Goal: Information Seeking & Learning: Find specific fact

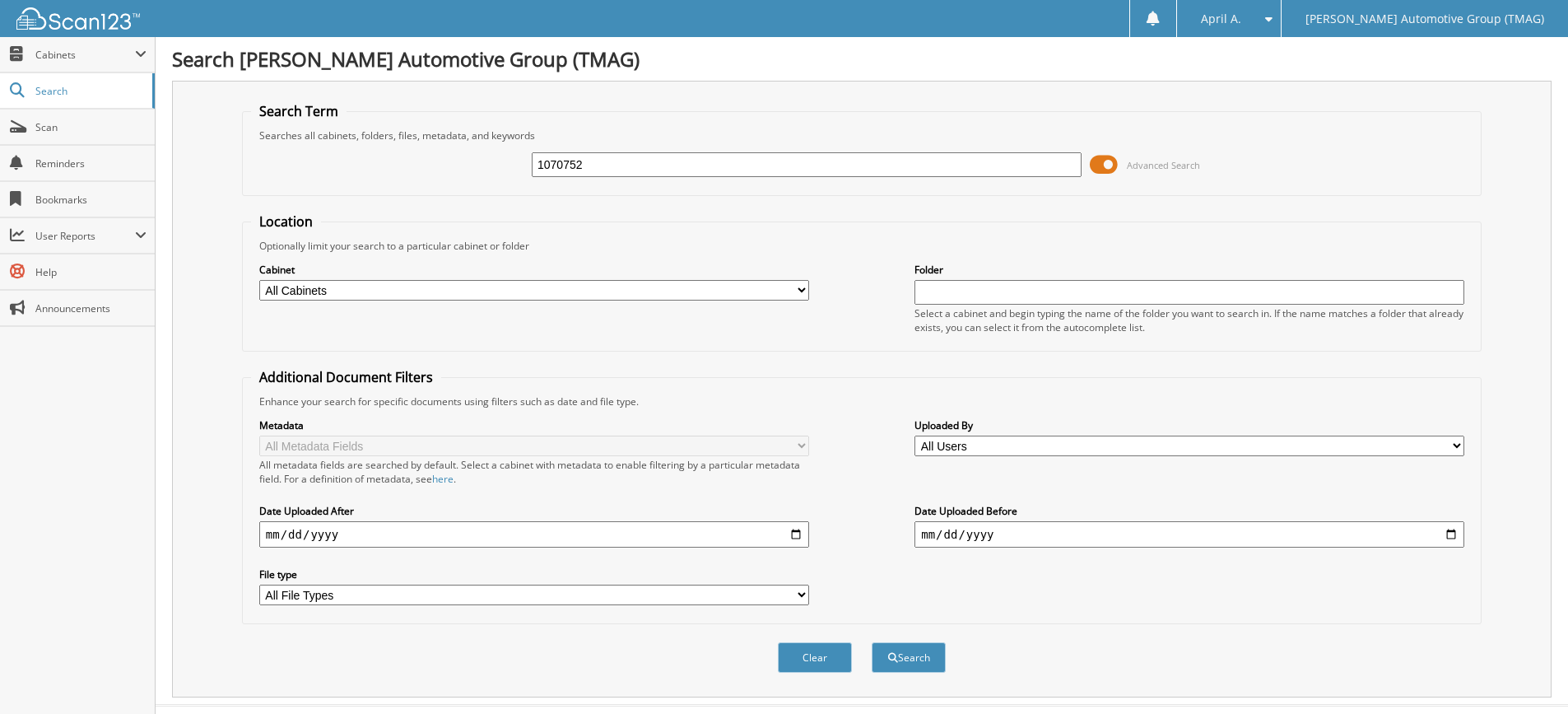
type input "1070752"
click at [872, 642] on button "Search" at bounding box center [908, 657] width 74 height 31
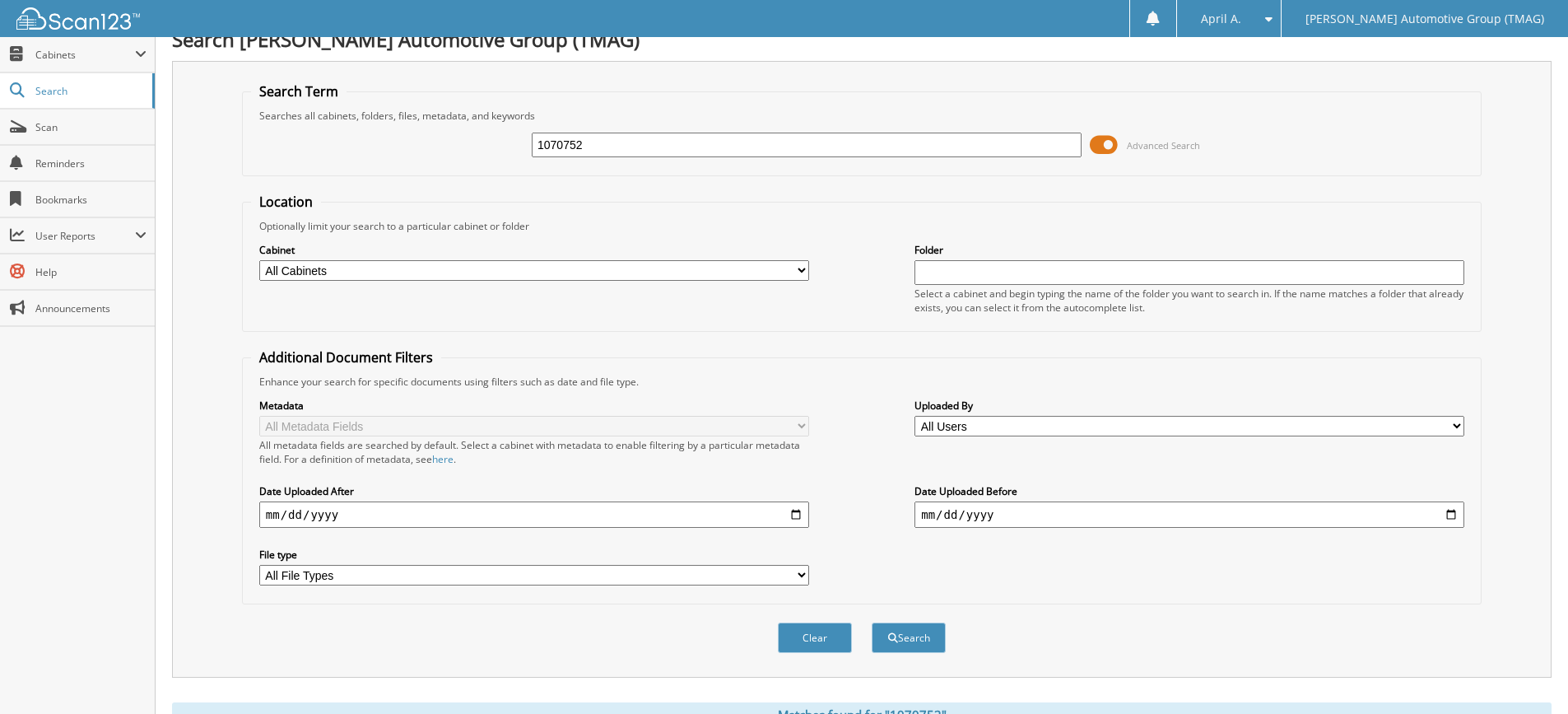
scroll to position [207, 0]
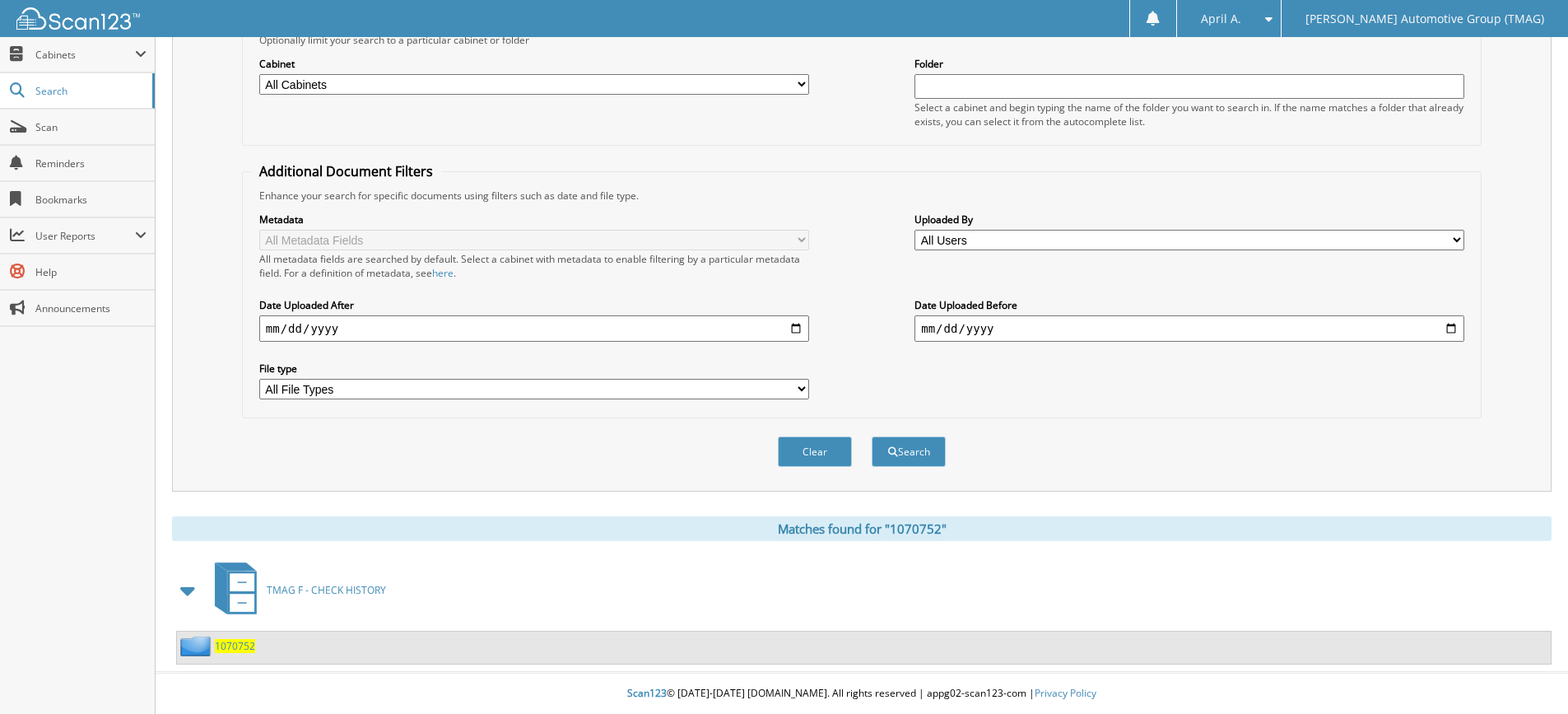
click at [232, 641] on span "1070752" at bounding box center [235, 646] width 40 height 14
click at [232, 640] on span "1070752" at bounding box center [235, 646] width 40 height 14
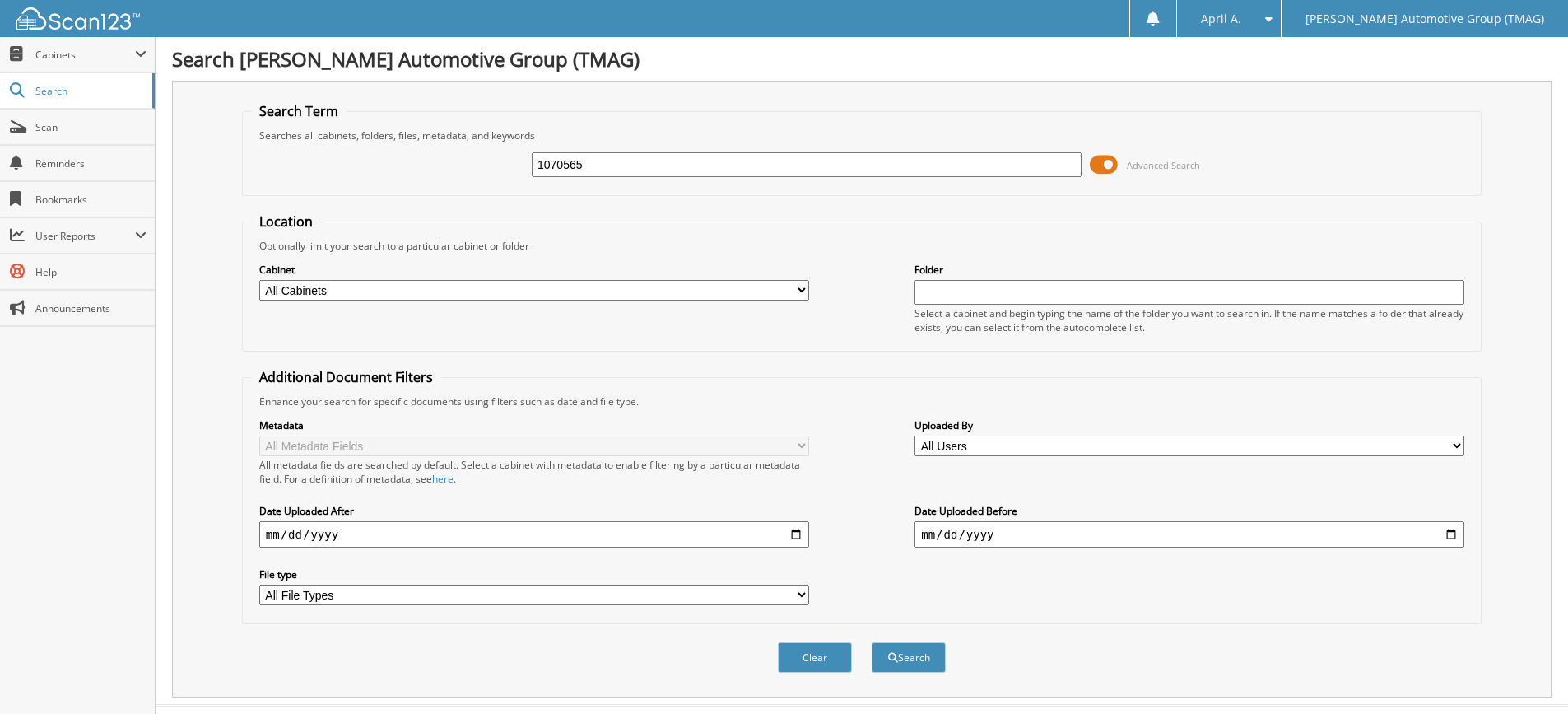
type input "1070565"
click at [872, 642] on button "Search" at bounding box center [908, 657] width 74 height 31
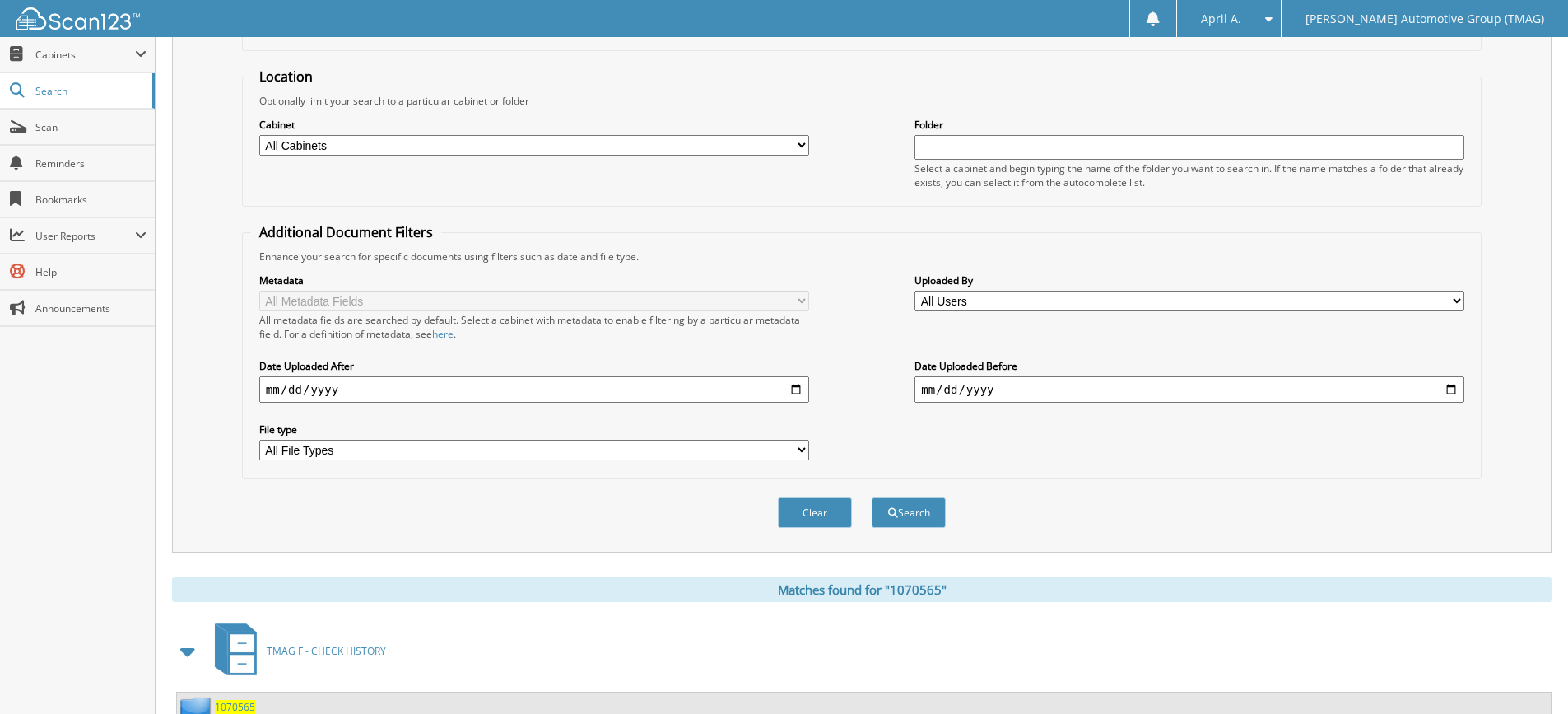
scroll to position [322, 0]
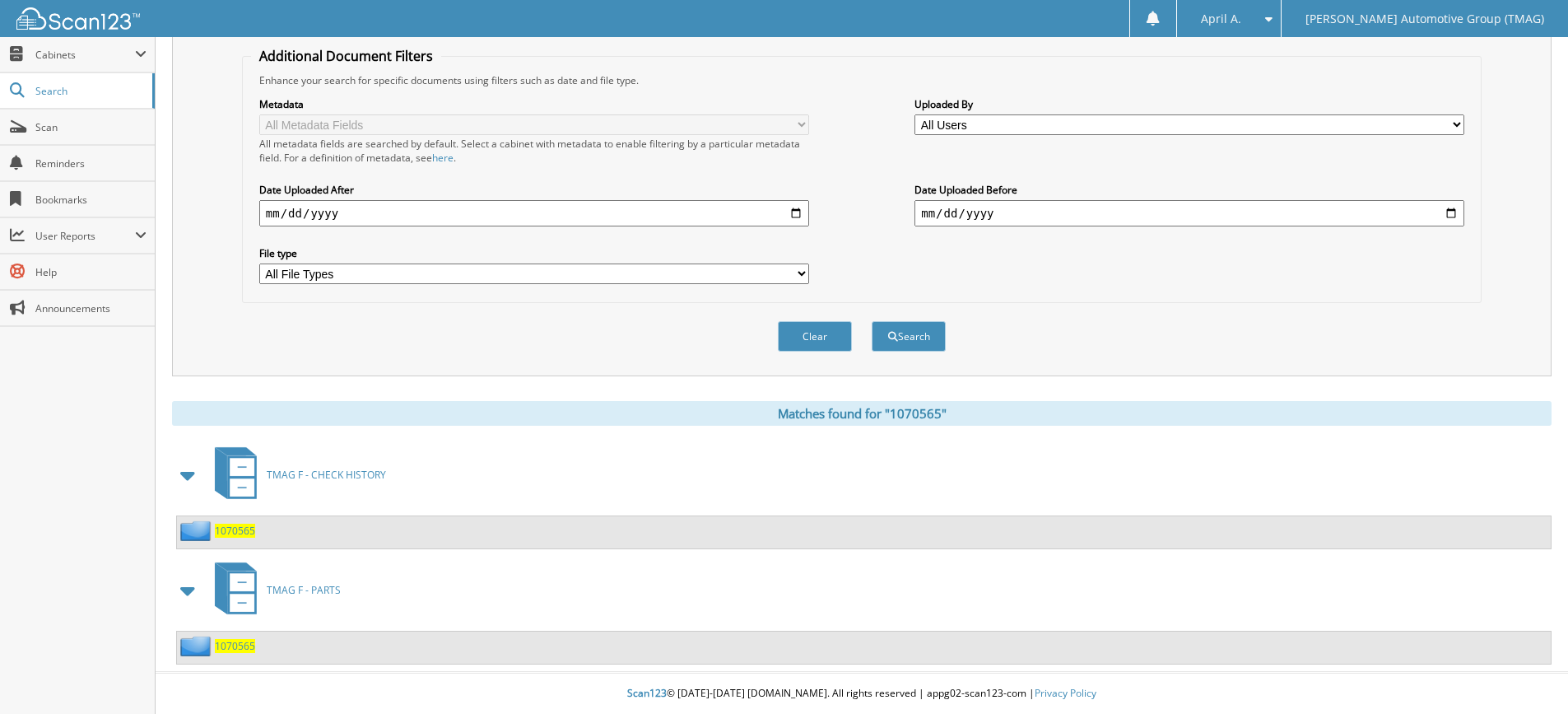
click at [240, 522] on div "1070565" at bounding box center [216, 531] width 79 height 21
click at [240, 528] on span "1070565" at bounding box center [235, 531] width 40 height 14
